Goal: Information Seeking & Learning: Learn about a topic

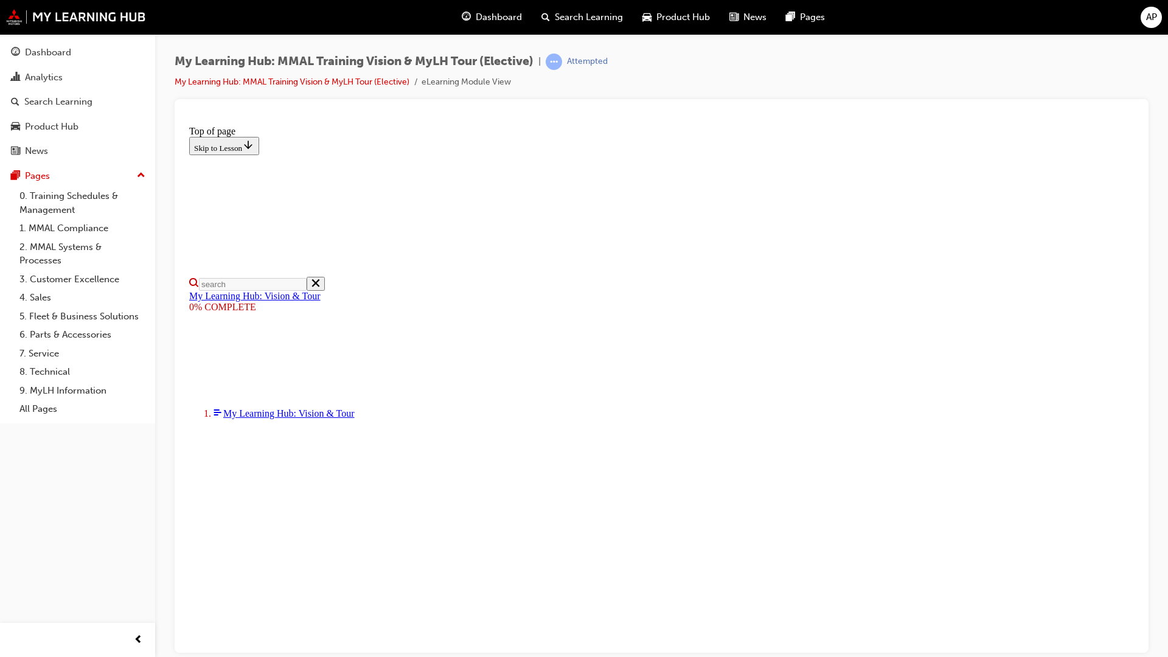
scroll to position [63, 0]
drag, startPoint x: 860, startPoint y: 752, endPoint x: 1041, endPoint y: 748, distance: 180.7
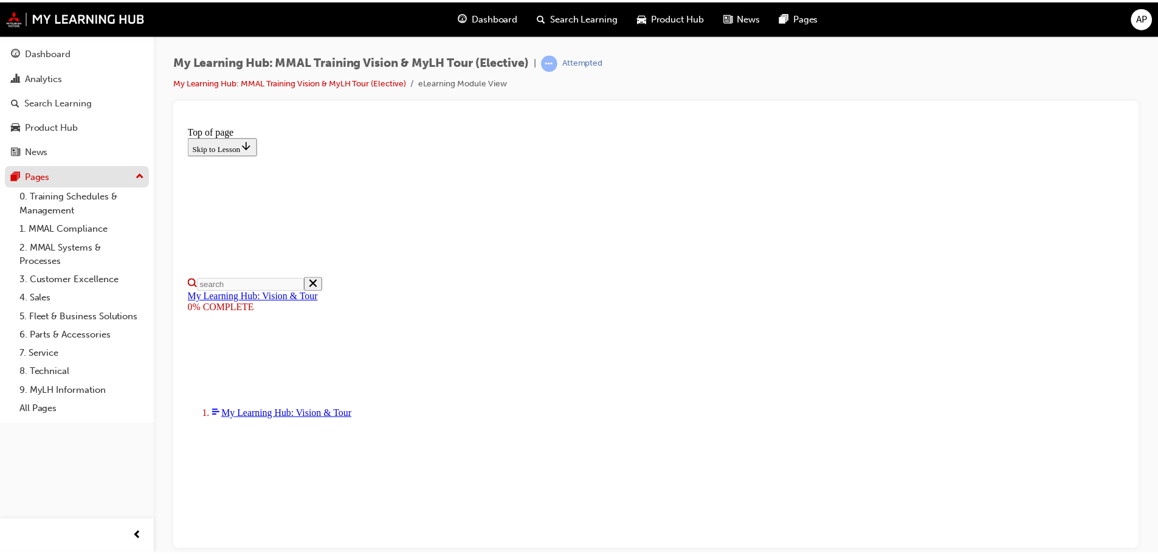
scroll to position [286, 0]
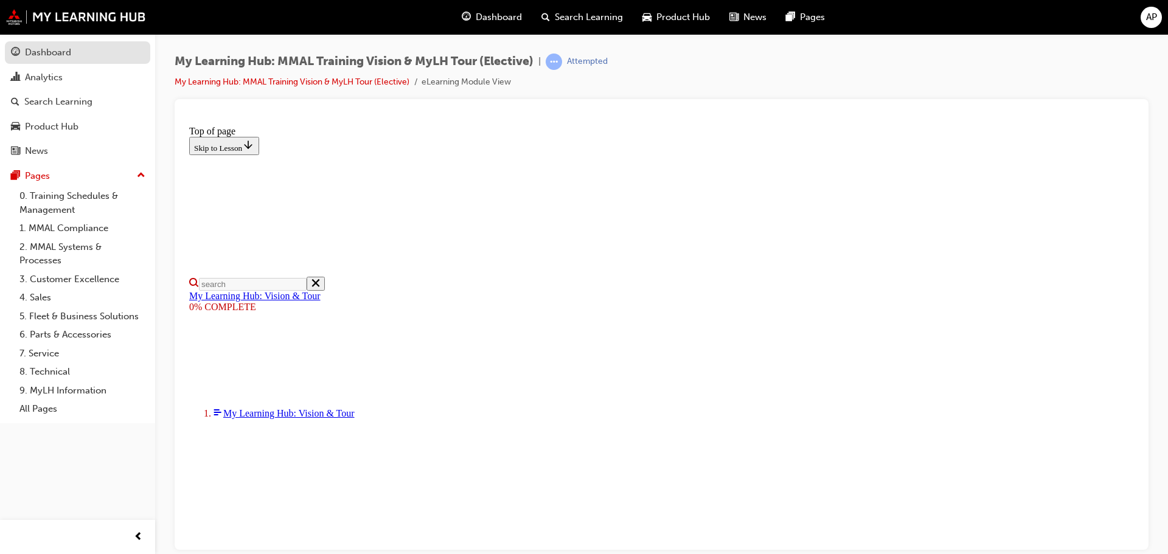
click at [75, 49] on div "Dashboard" at bounding box center [77, 52] width 133 height 15
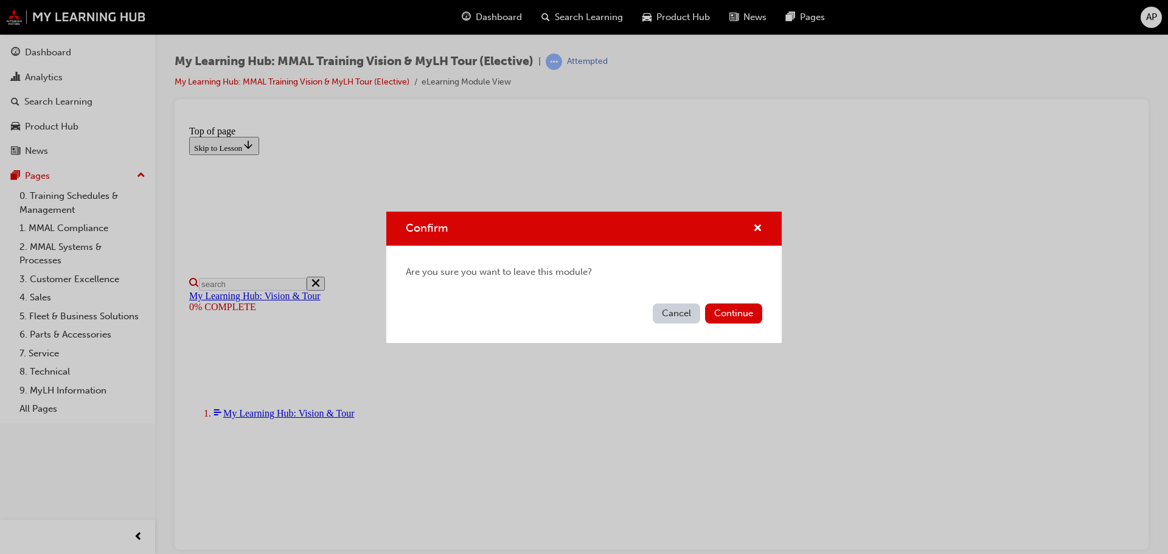
click at [680, 313] on button "Cancel" at bounding box center [676, 313] width 47 height 20
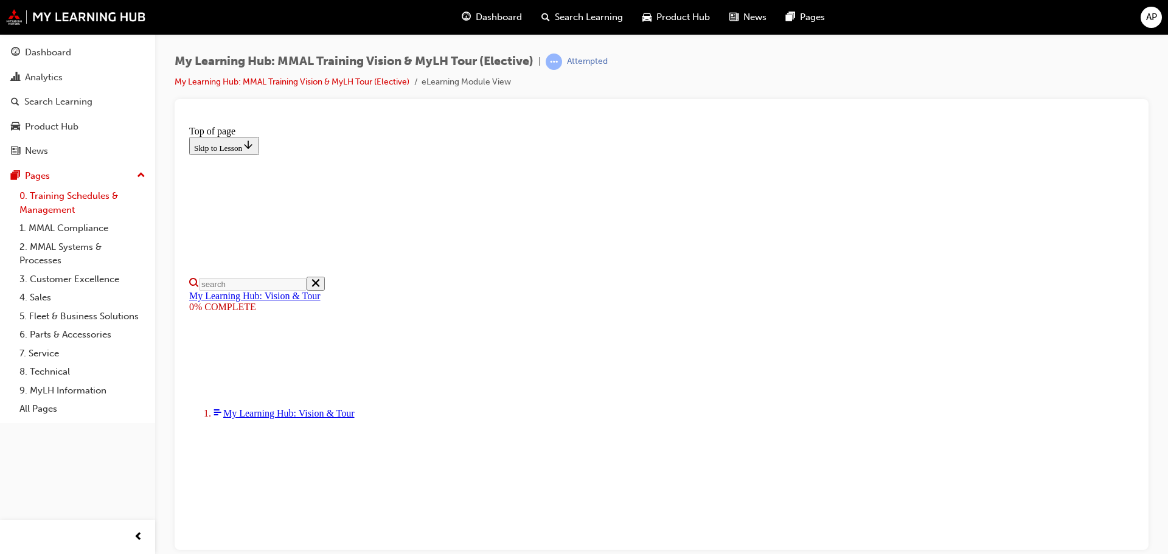
click at [63, 207] on link "0. Training Schedules & Management" at bounding box center [83, 203] width 136 height 32
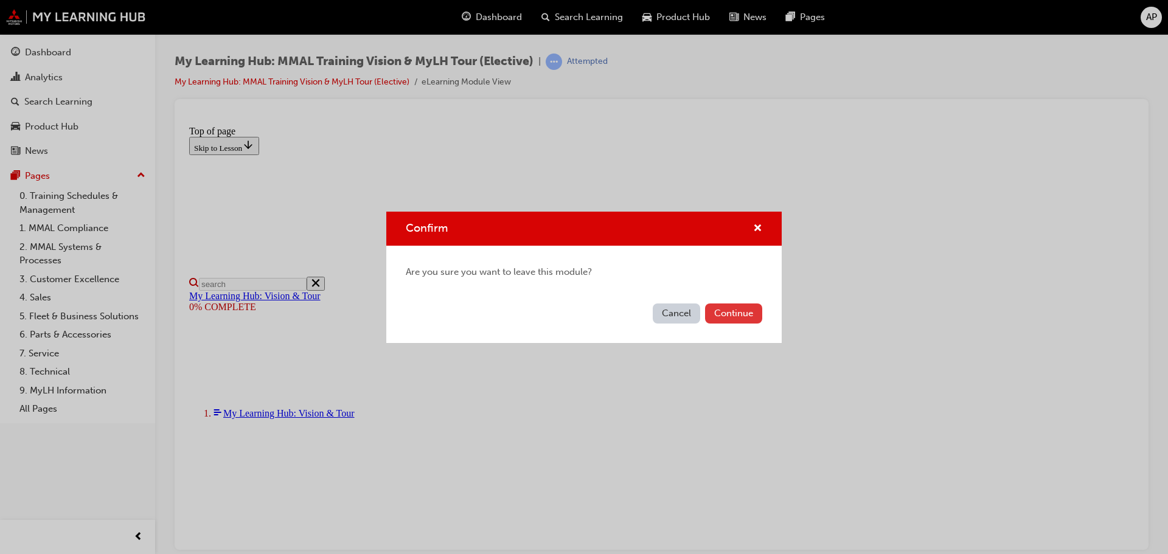
click at [737, 315] on button "Continue" at bounding box center [733, 313] width 57 height 20
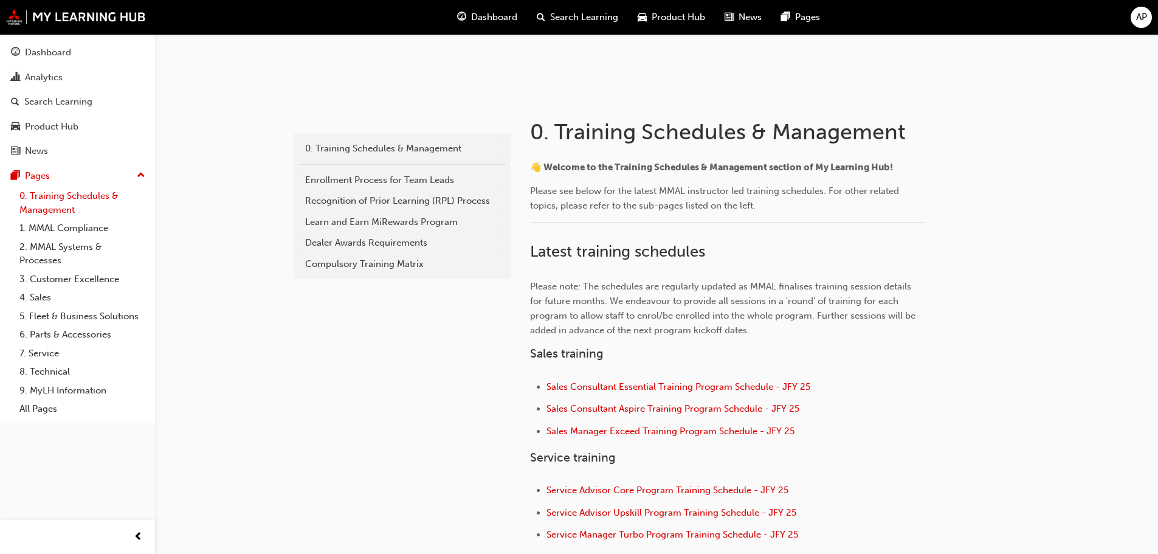
scroll to position [176, 0]
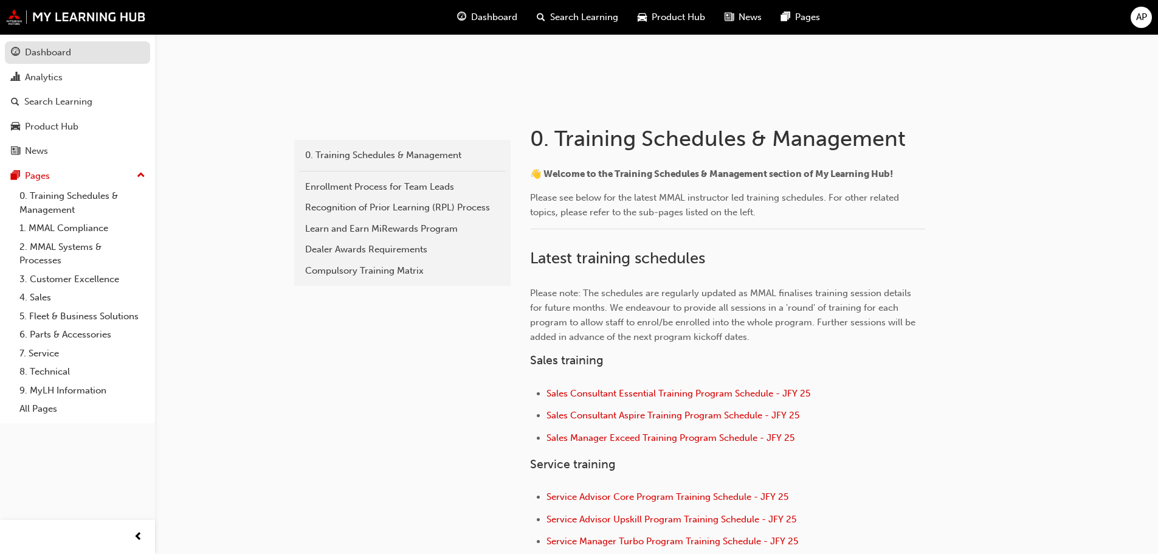
click at [58, 48] on div "Dashboard" at bounding box center [48, 53] width 46 height 14
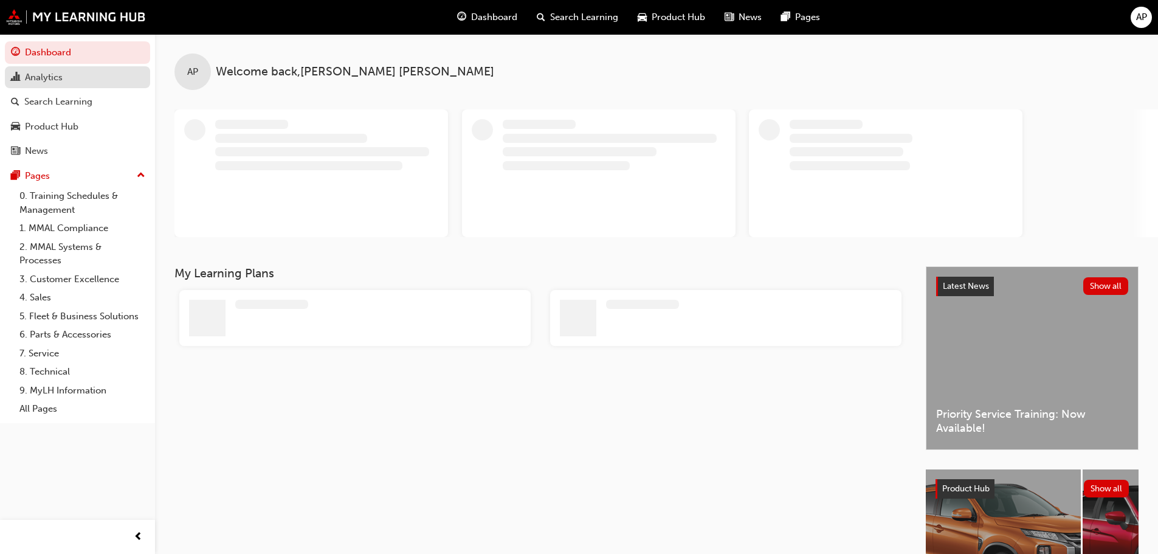
click at [32, 74] on div "Analytics" at bounding box center [44, 78] width 38 height 14
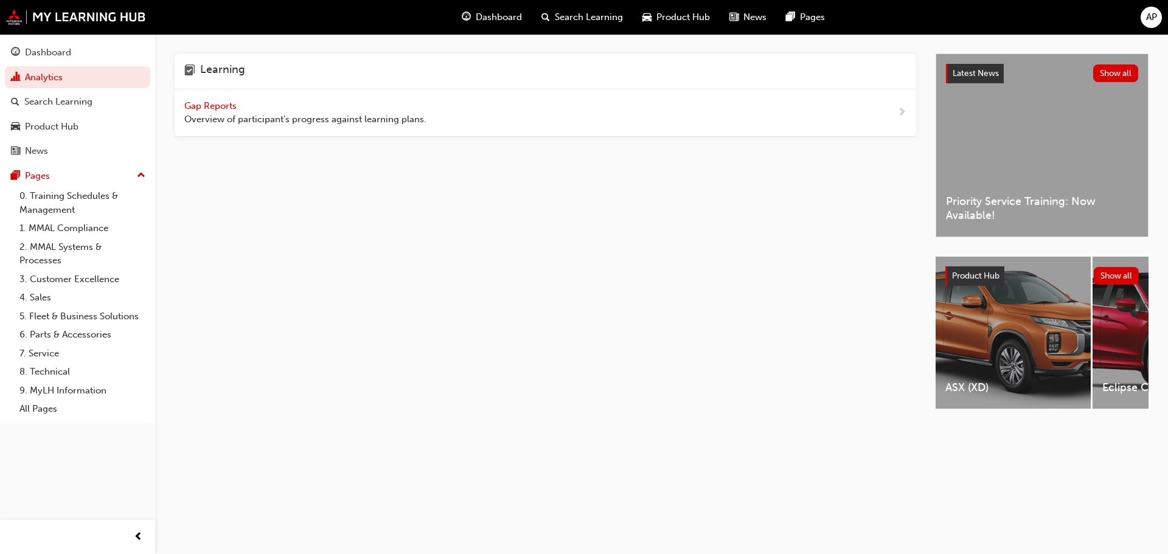
click at [212, 100] on span "Gap Reports" at bounding box center [211, 105] width 55 height 11
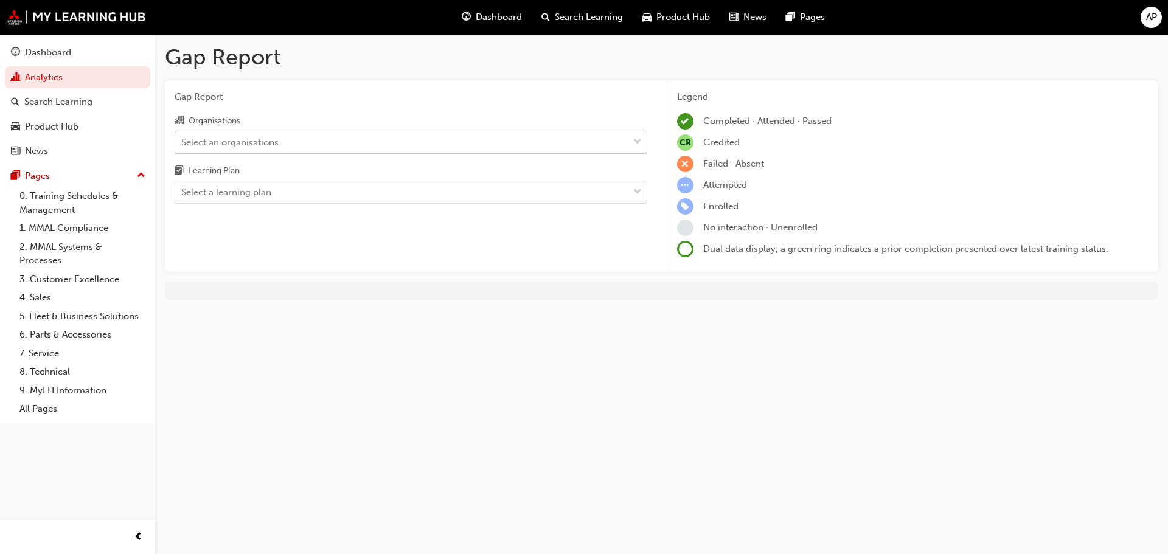
click at [260, 147] on div "Select an organisations" at bounding box center [229, 142] width 97 height 14
click at [182, 147] on input "Organisations Select an organisations" at bounding box center [181, 141] width 1 height 10
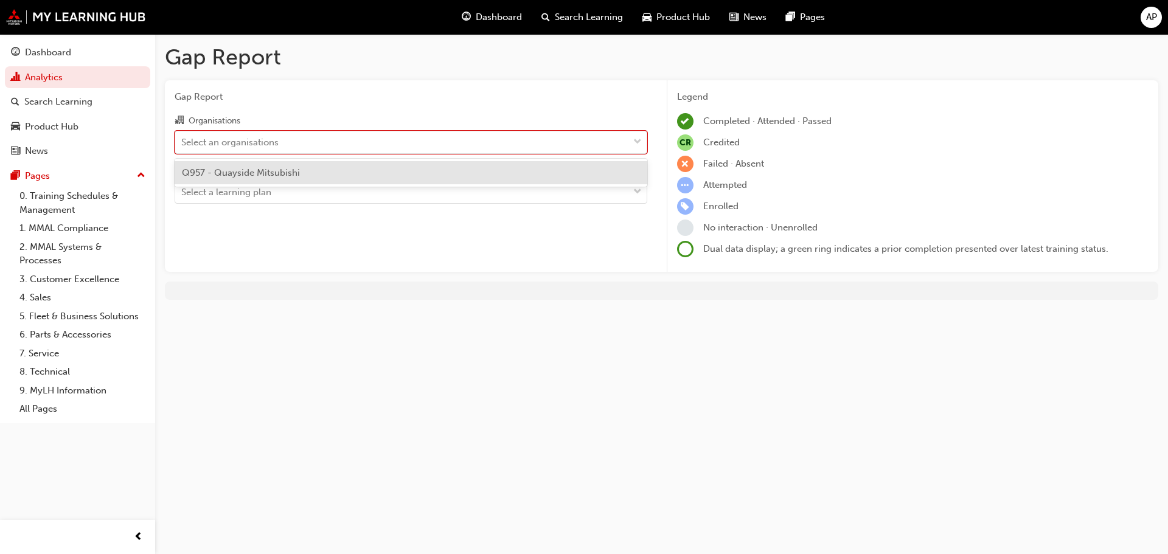
click at [257, 177] on span "Q957 - Quayside Mitsubishi" at bounding box center [241, 172] width 118 height 11
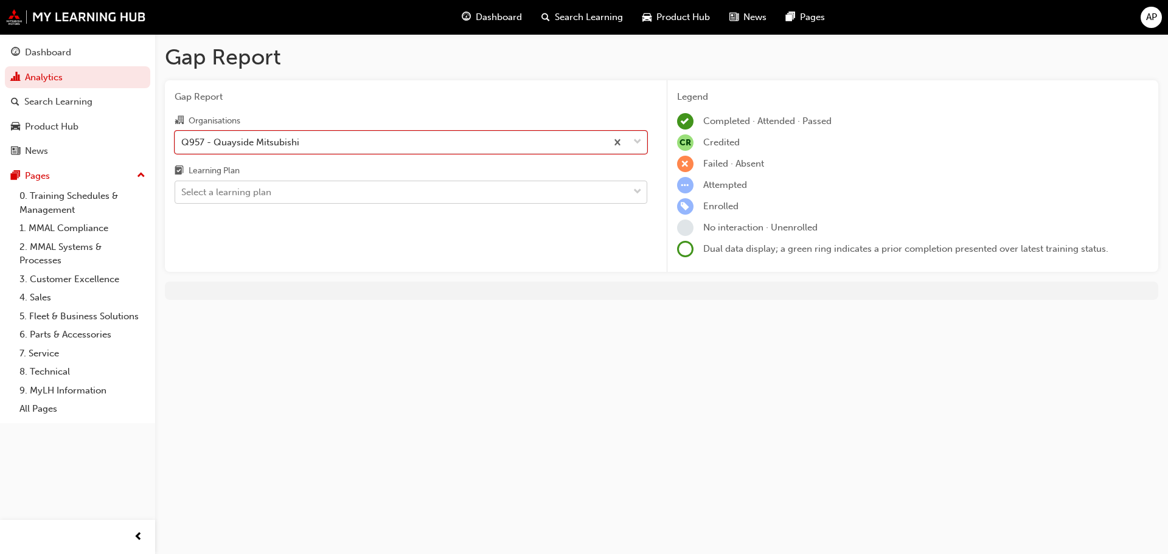
click at [303, 195] on div "Select a learning plan" at bounding box center [401, 192] width 453 height 21
click at [182, 195] on input "Learning Plan Select a learning plan" at bounding box center [181, 192] width 1 height 10
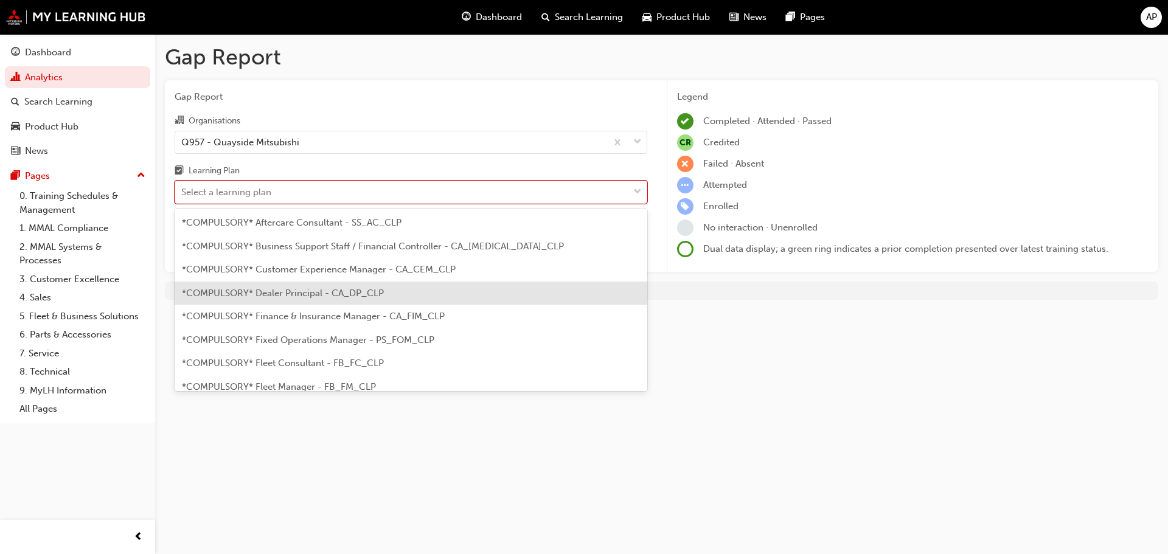
click at [320, 292] on span "*COMPULSORY* Dealer Principal - CA_DP_CLP" at bounding box center [283, 293] width 202 height 11
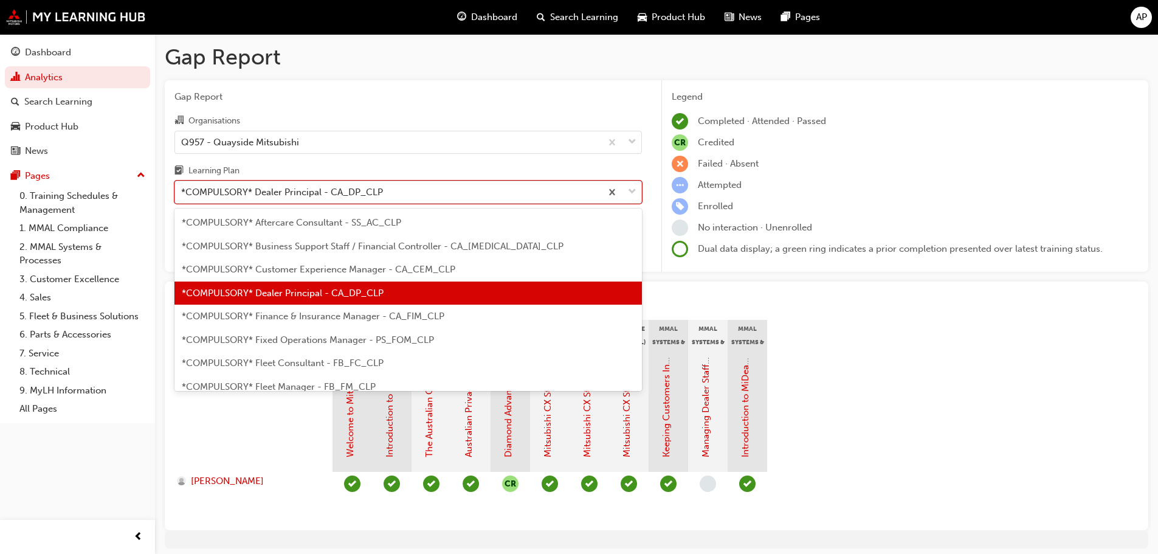
click at [450, 198] on div "*COMPULSORY* Dealer Principal - CA_DP_CLP" at bounding box center [388, 192] width 426 height 21
click at [182, 197] on input "Learning Plan option *COMPULSORY* Dealer Principal - CA_DP_CLP, selected. optio…" at bounding box center [181, 192] width 1 height 10
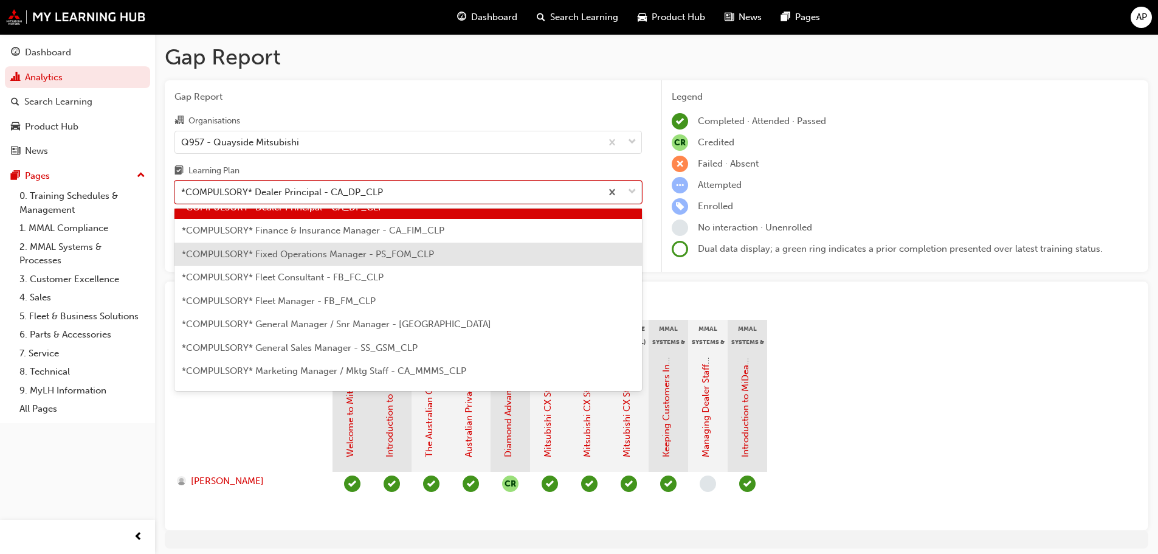
scroll to position [122, 0]
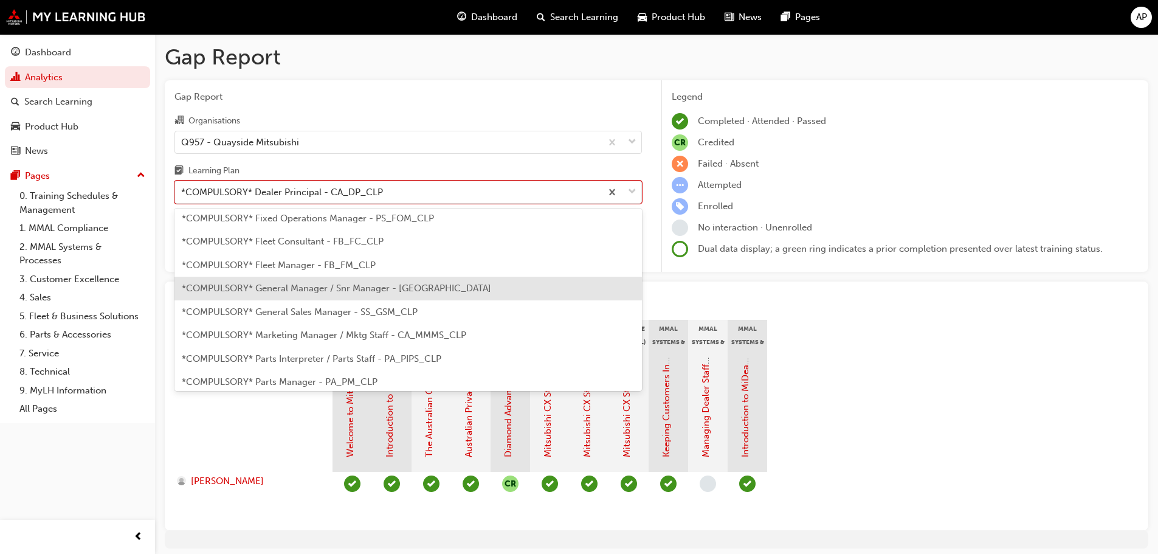
click at [361, 294] on div "*COMPULSORY* General Manager / Snr Manager - [GEOGRAPHIC_DATA]" at bounding box center [409, 289] width 468 height 24
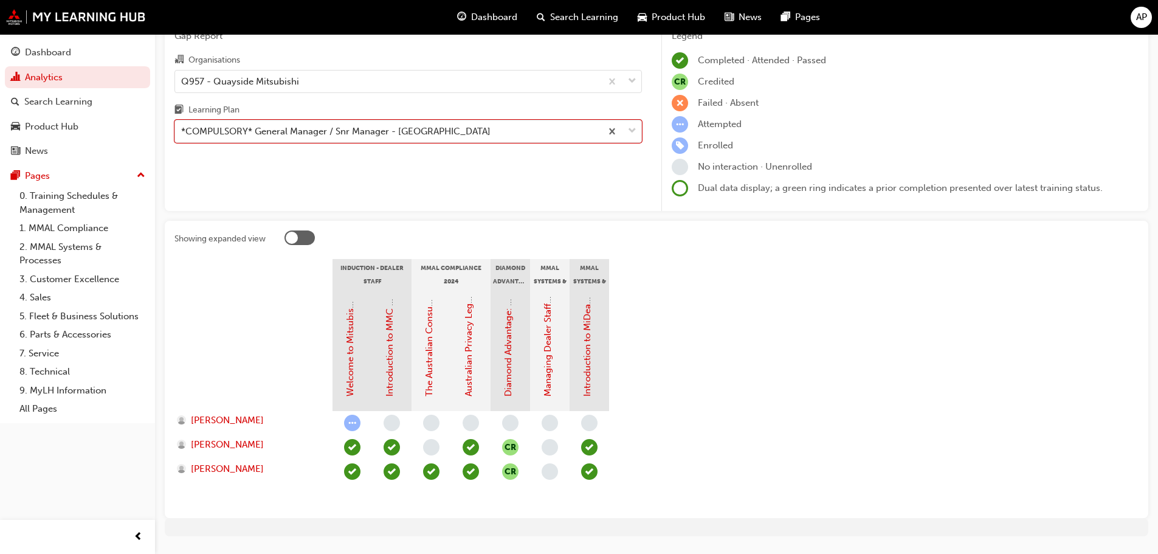
scroll to position [93, 0]
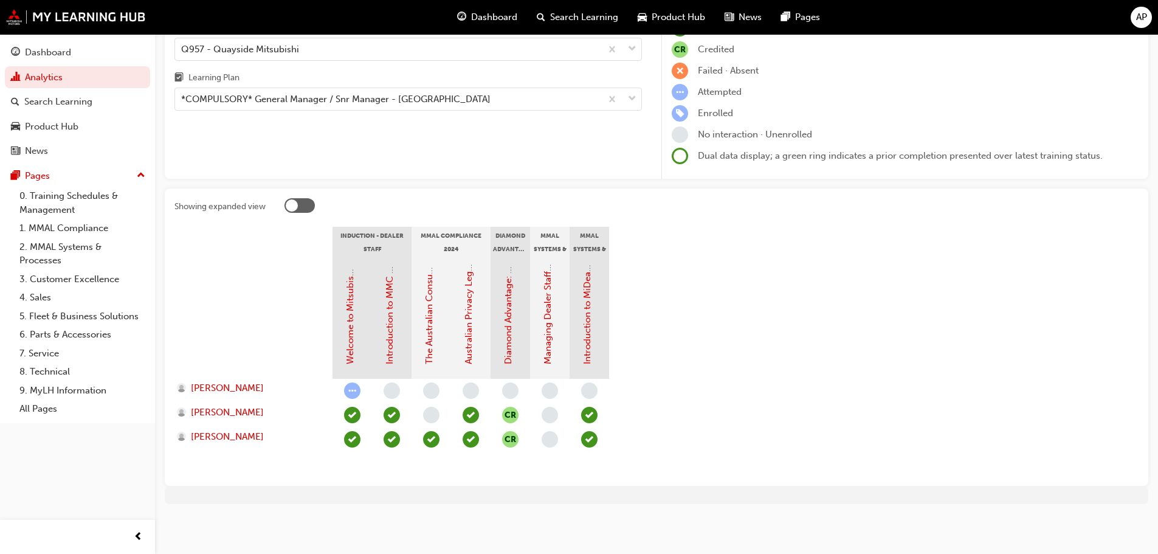
click at [347, 389] on span "learningRecordVerb_ATTEMPT-icon" at bounding box center [352, 391] width 16 height 16
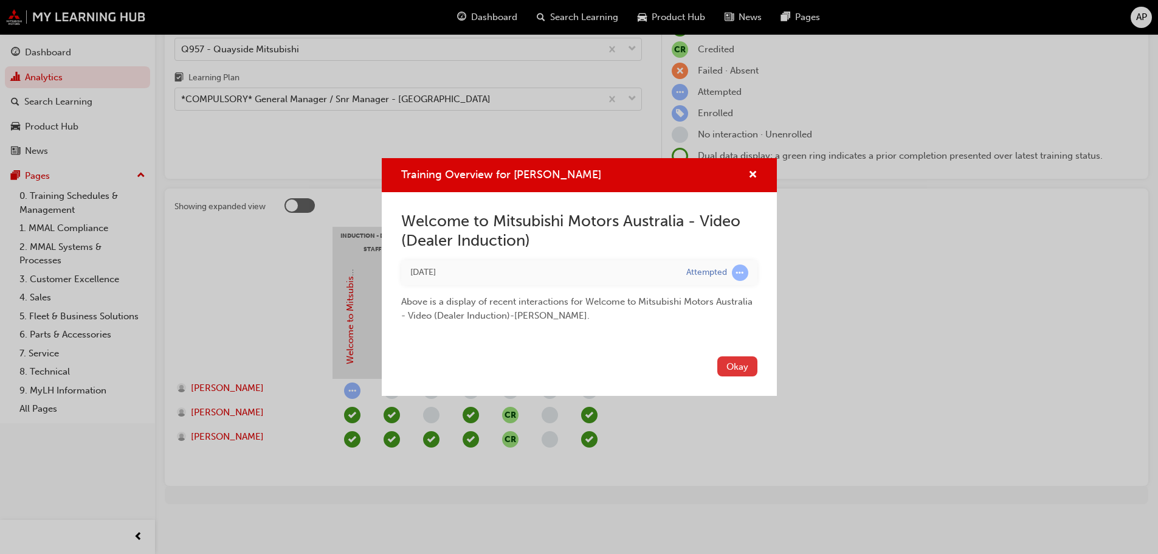
click at [736, 359] on button "Okay" at bounding box center [738, 366] width 40 height 20
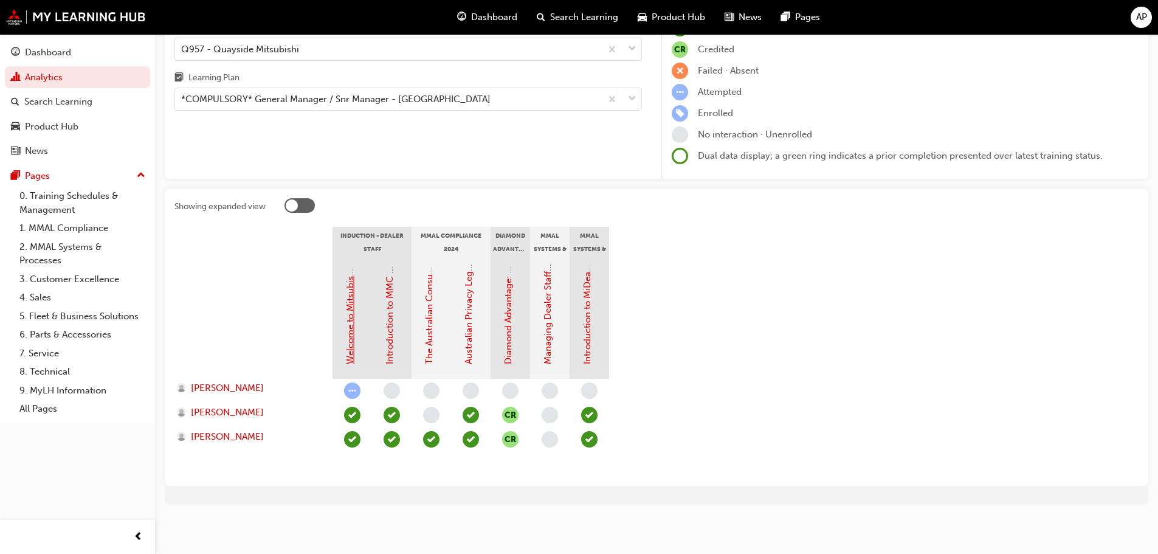
click at [354, 308] on link "Welcome to Mitsubishi Motors Australia - Video (Dealer Induction)" at bounding box center [350, 225] width 11 height 279
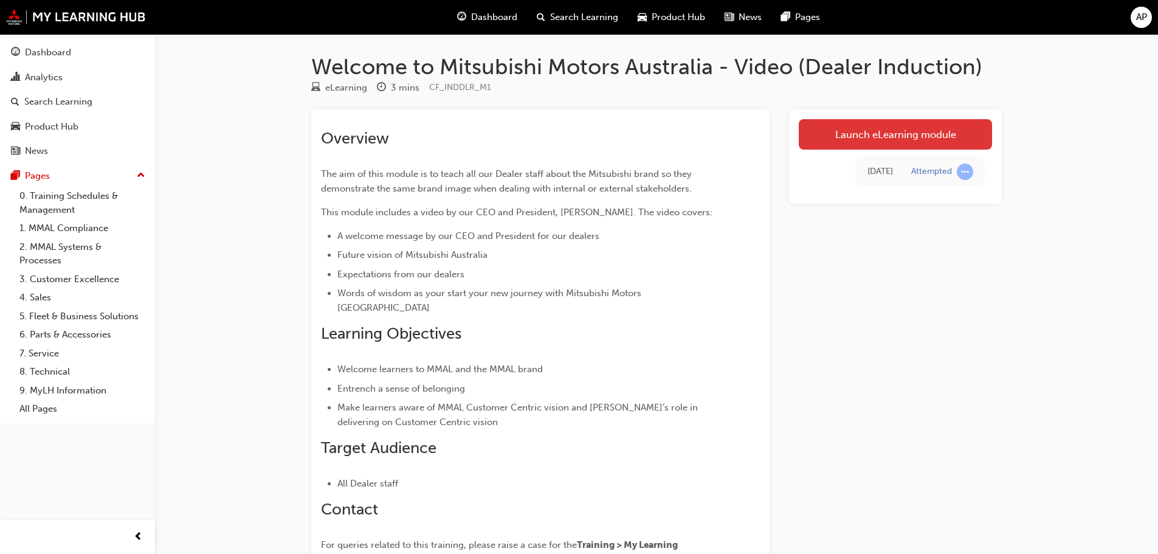
click at [899, 139] on link "Launch eLearning module" at bounding box center [895, 134] width 193 height 30
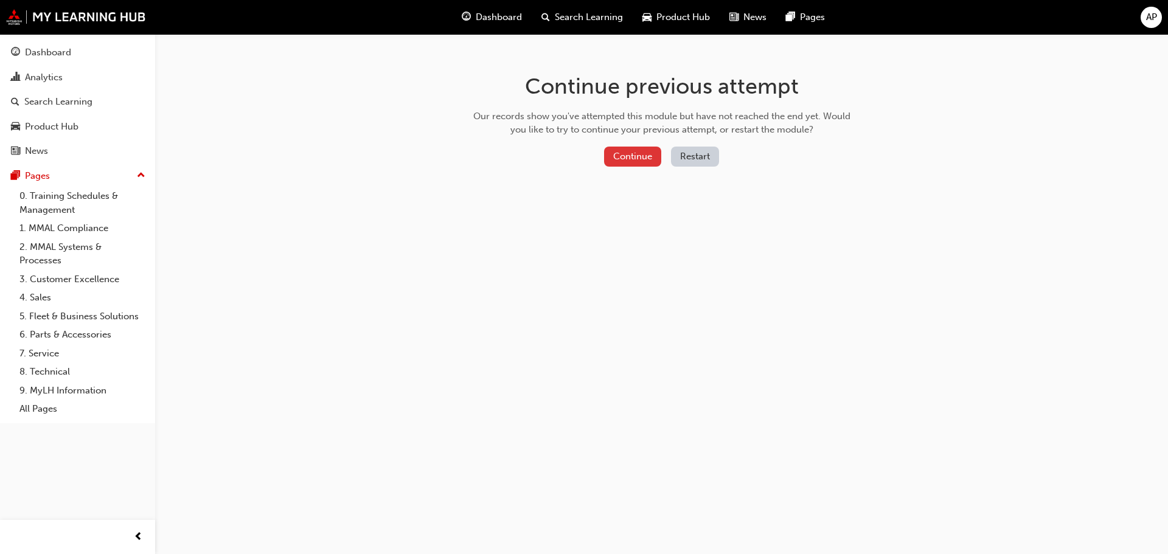
click at [642, 158] on button "Continue" at bounding box center [632, 157] width 57 height 20
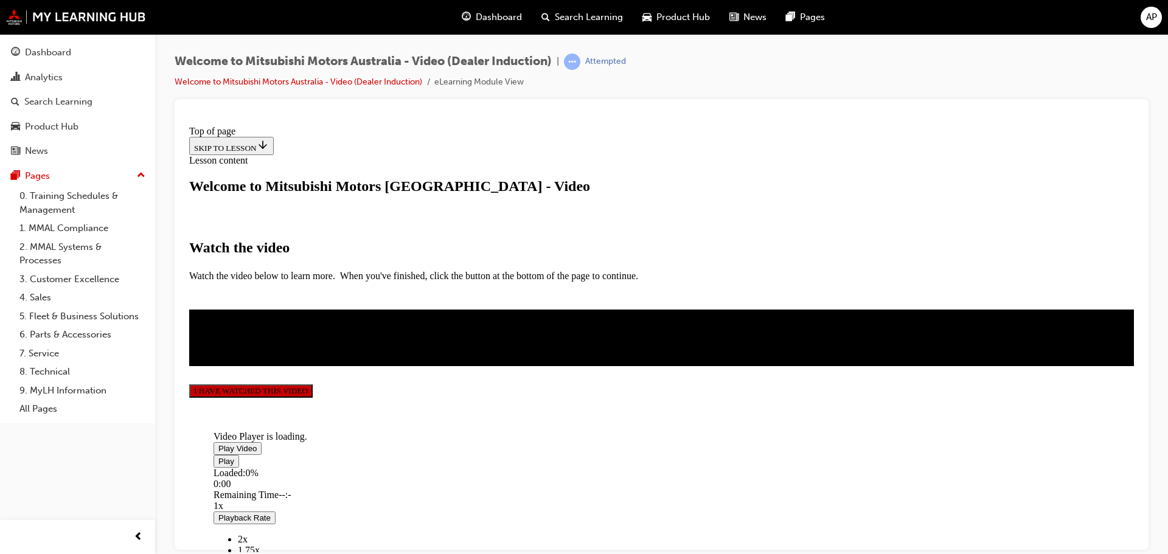
scroll to position [286, 0]
click at [218, 443] on span "Video player" at bounding box center [218, 447] width 0 height 9
click at [313, 397] on button "I HAVE WATCHED THIS VIDEO" at bounding box center [250, 390] width 123 height 13
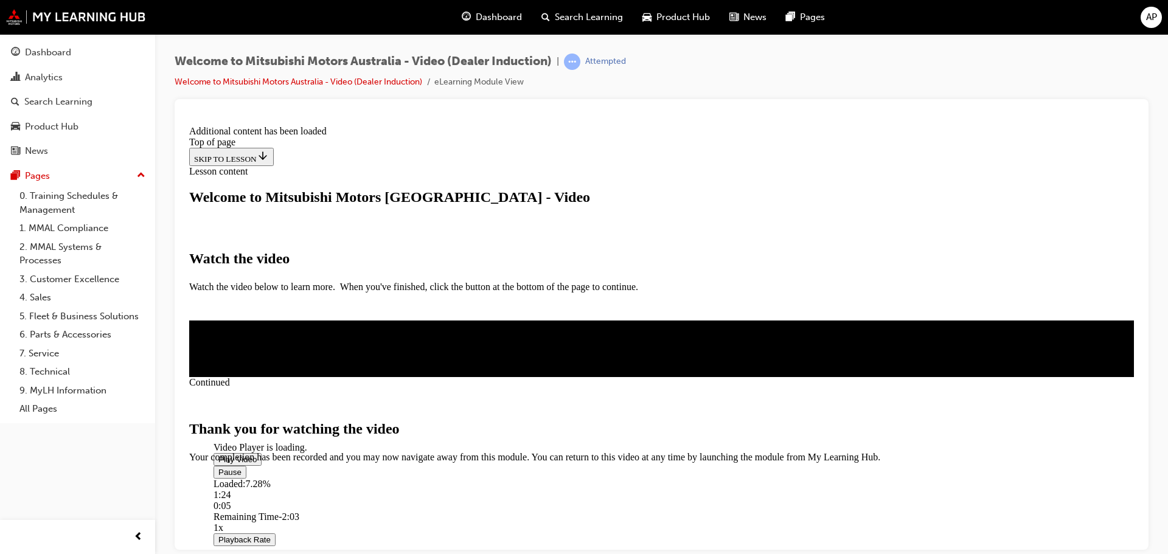
scroll to position [386, 0]
click at [264, 508] on span "CLOSE MODULE" at bounding box center [226, 513] width 75 height 10
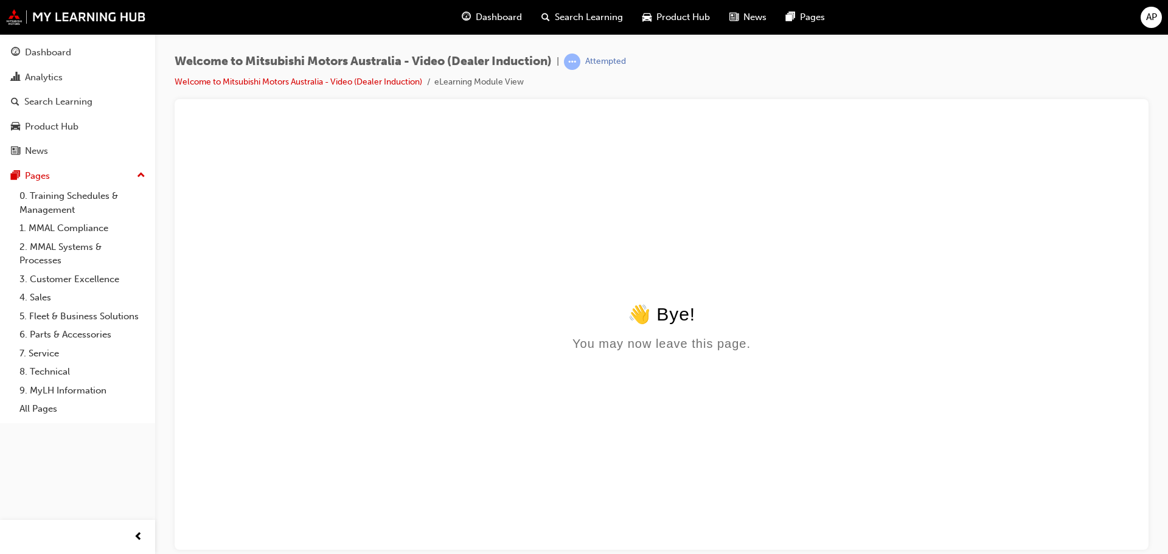
scroll to position [0, 0]
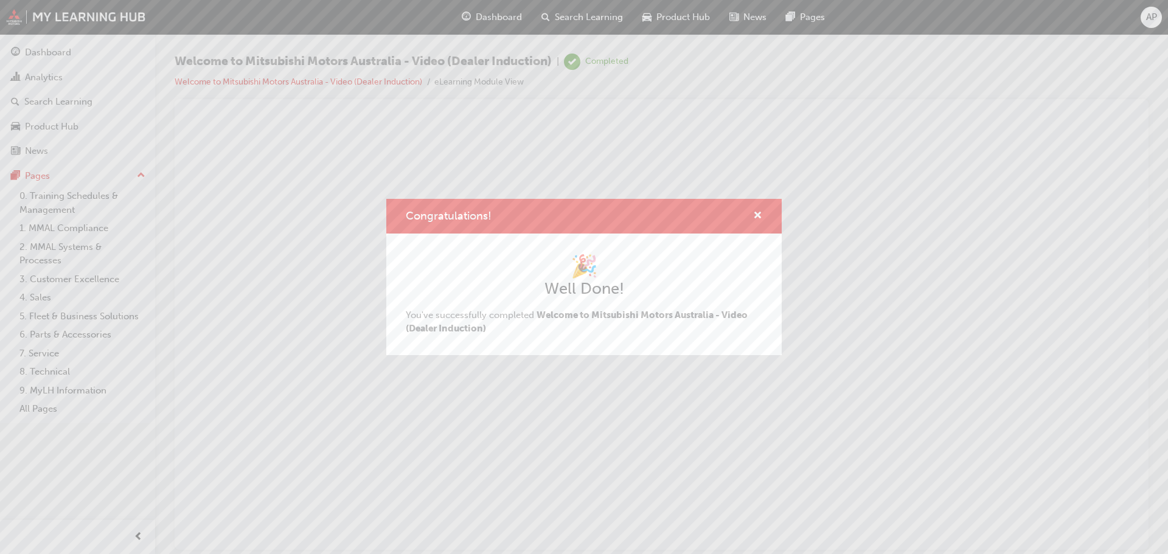
click at [763, 210] on div "Congratulations!" at bounding box center [583, 216] width 395 height 35
drag, startPoint x: 757, startPoint y: 215, endPoint x: 567, endPoint y: 95, distance: 224.1
click at [757, 215] on span "cross-icon" at bounding box center [757, 216] width 9 height 11
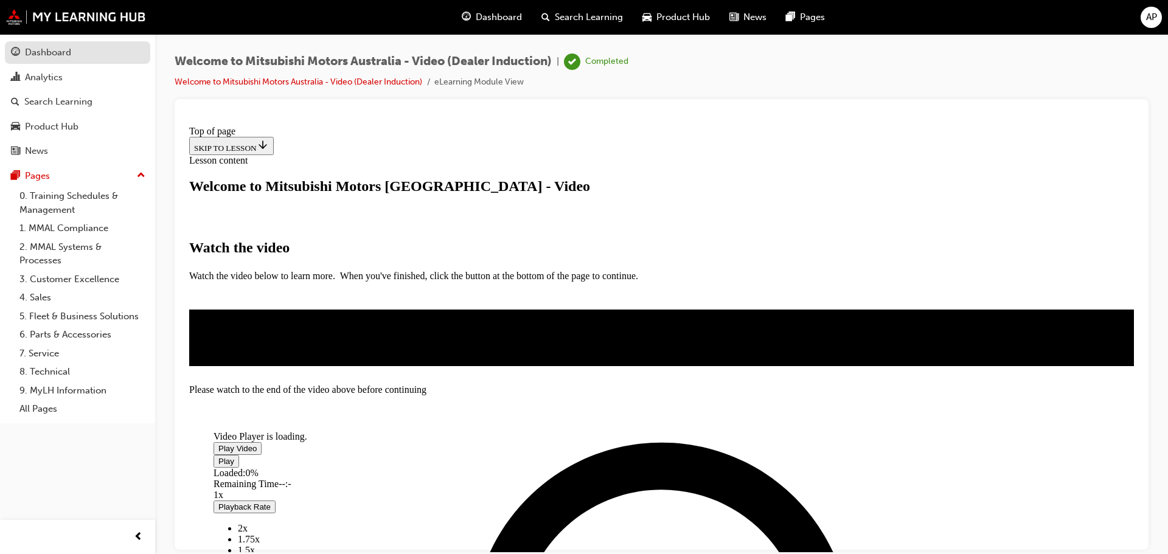
click at [74, 57] on div "Dashboard" at bounding box center [77, 52] width 133 height 15
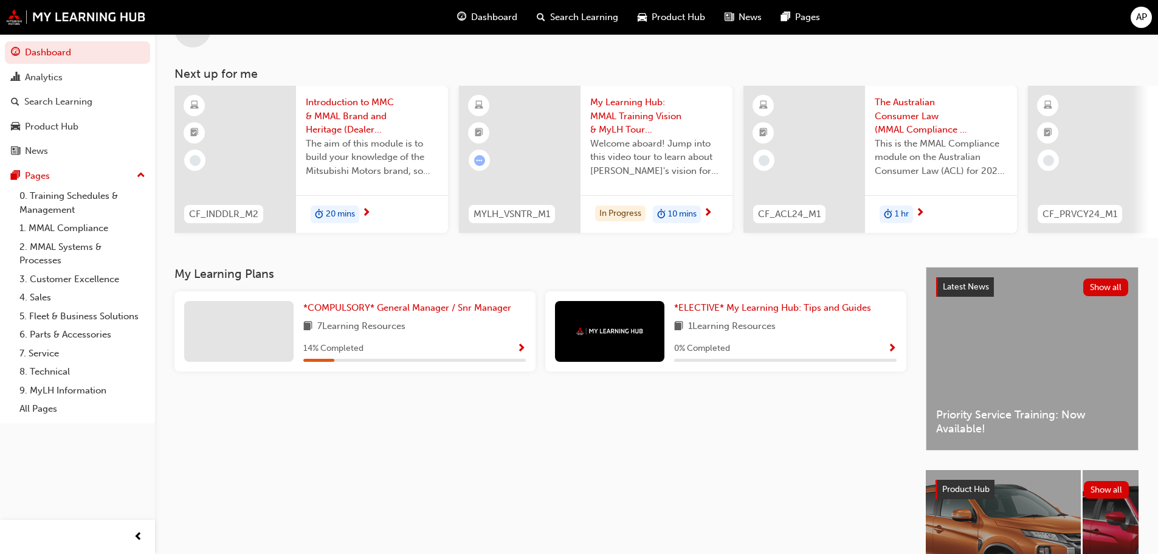
scroll to position [61, 0]
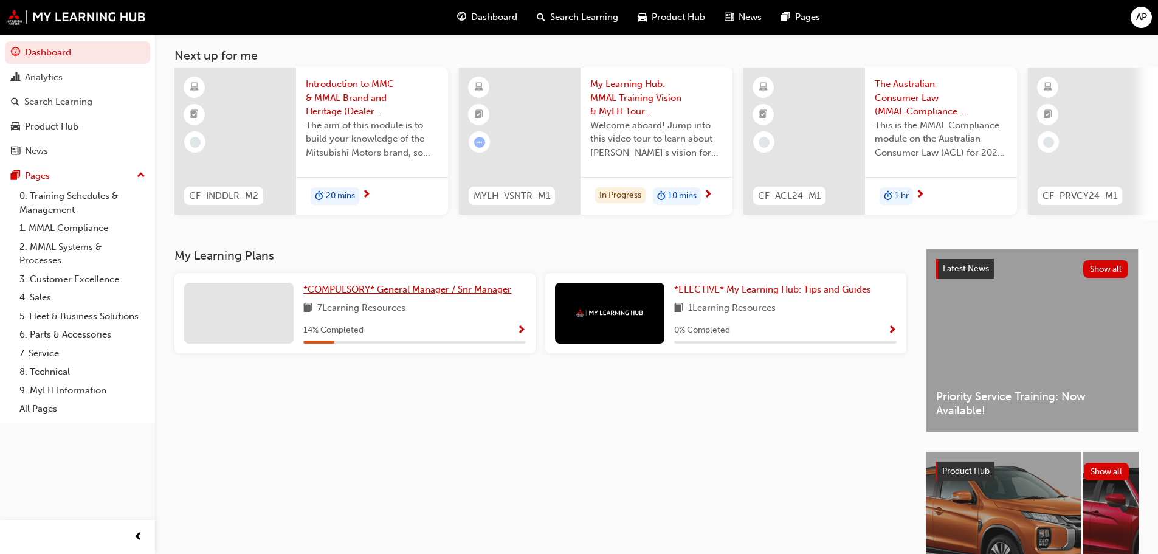
click at [348, 295] on span "*COMPULSORY* General Manager / Snr Manager" at bounding box center [407, 289] width 208 height 11
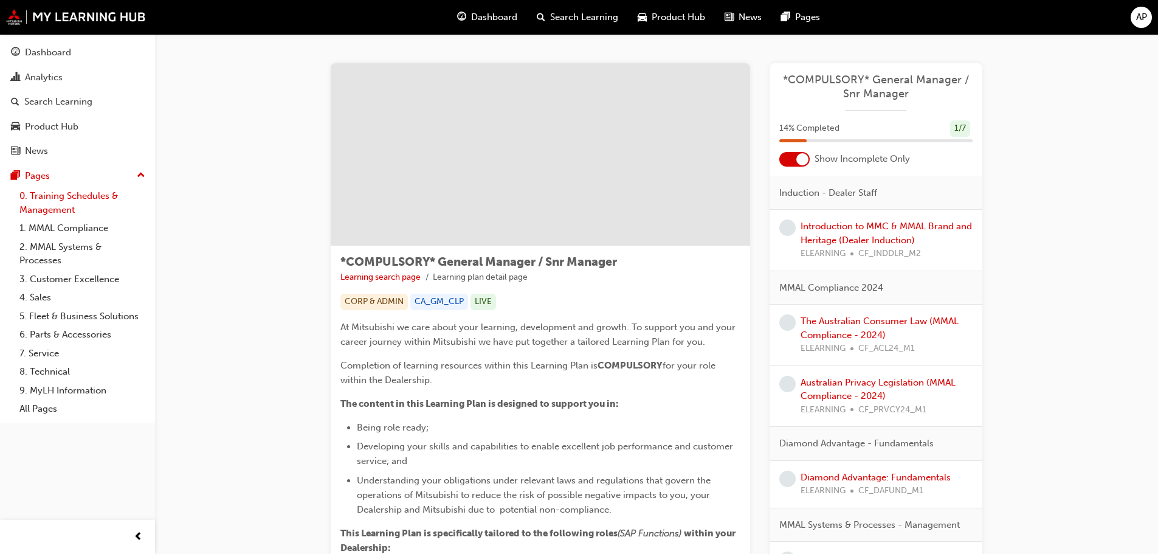
click at [77, 199] on link "0. Training Schedules & Management" at bounding box center [83, 203] width 136 height 32
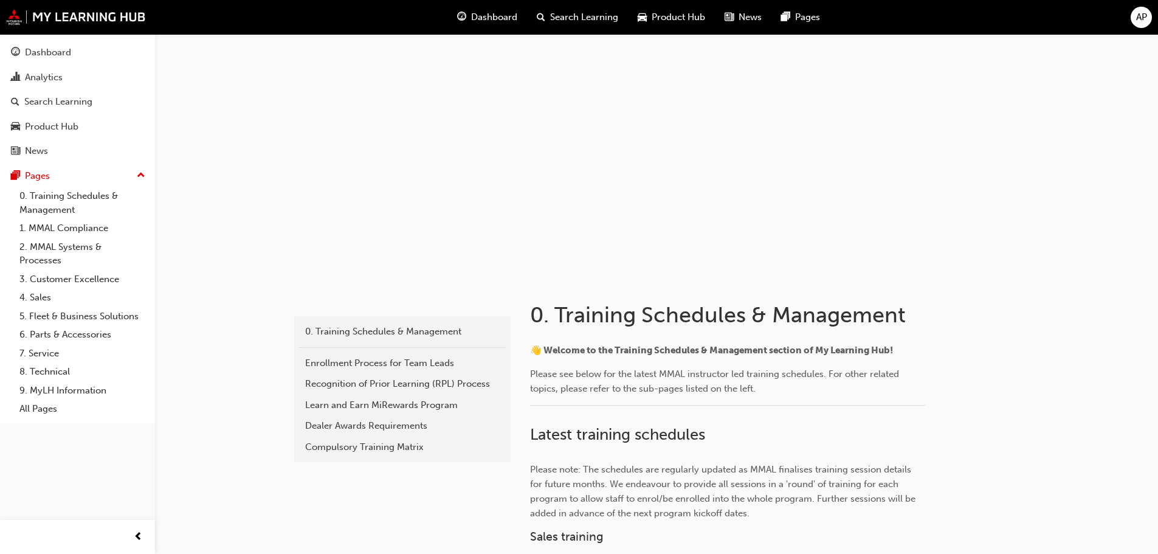
click at [471, 15] on span "Dashboard" at bounding box center [494, 17] width 46 height 14
